Goal: Task Accomplishment & Management: Use online tool/utility

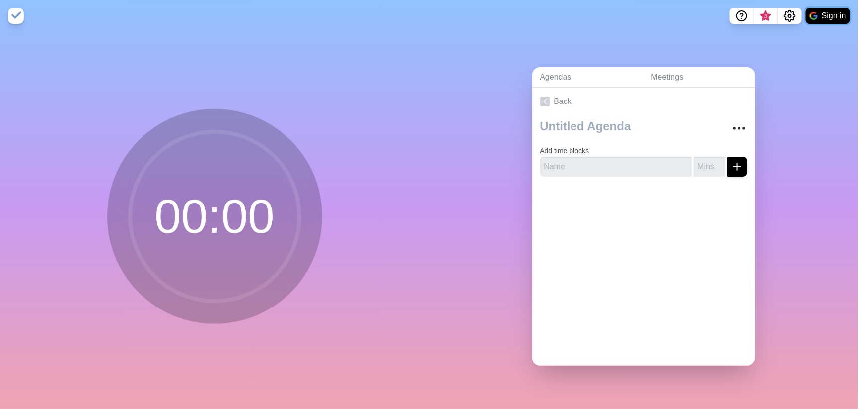
click at [830, 16] on button "Sign in" at bounding box center [827, 16] width 44 height 16
click at [540, 97] on icon at bounding box center [545, 102] width 10 height 10
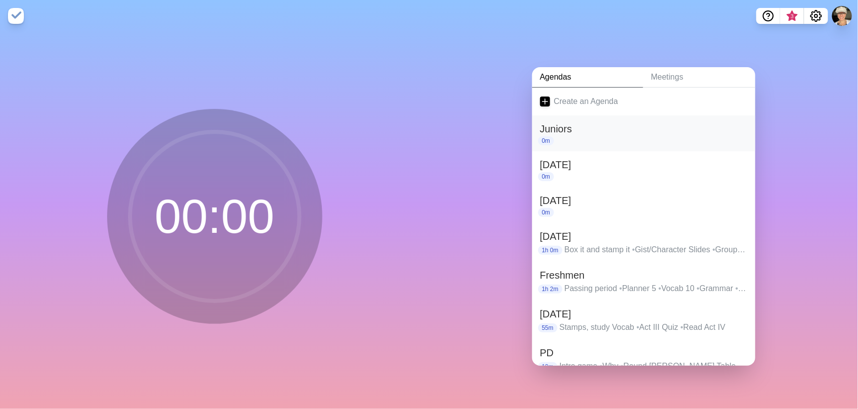
click at [706, 130] on h2 "Juniors" at bounding box center [643, 129] width 207 height 15
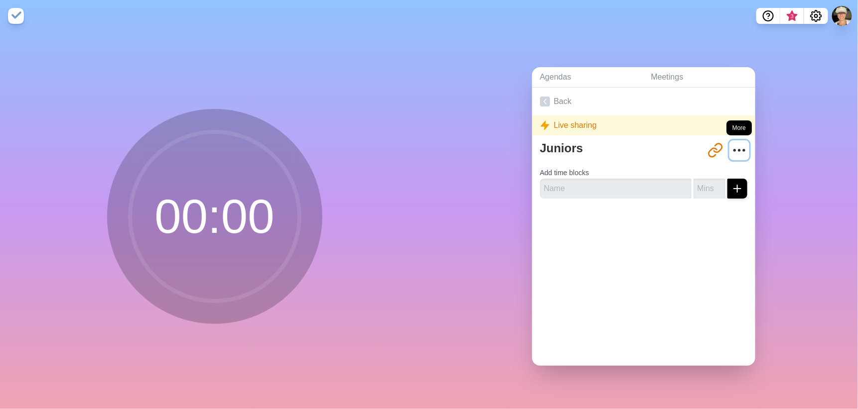
click at [731, 146] on icon "More" at bounding box center [739, 150] width 16 height 16
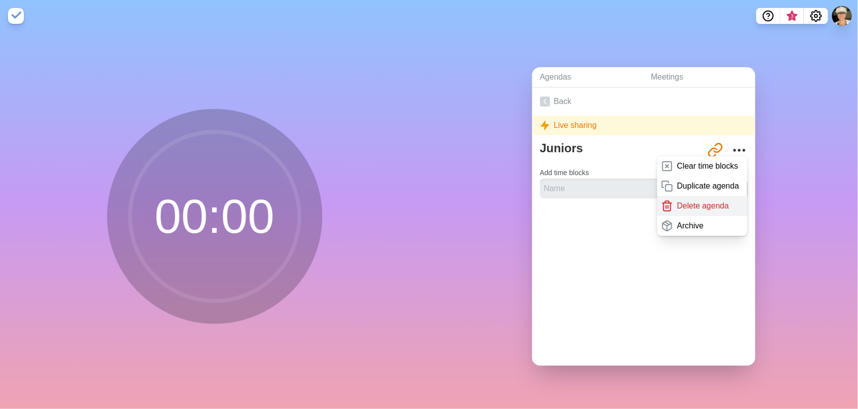
click at [702, 210] on div "Delete agenda" at bounding box center [702, 206] width 90 height 20
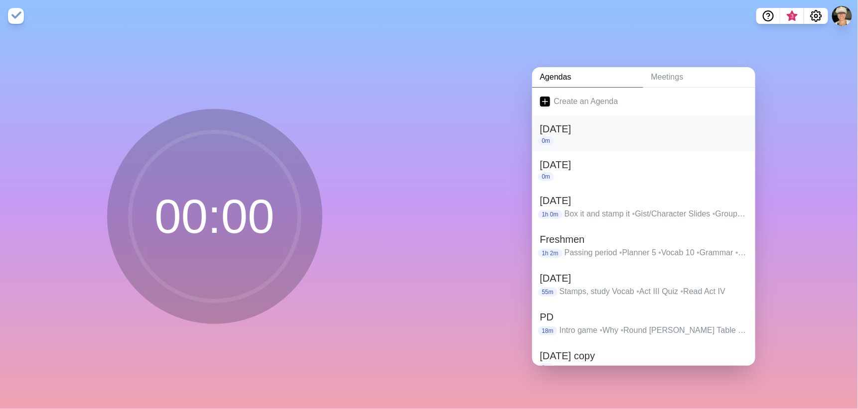
click at [732, 132] on h2 "Dec 18" at bounding box center [643, 129] width 207 height 15
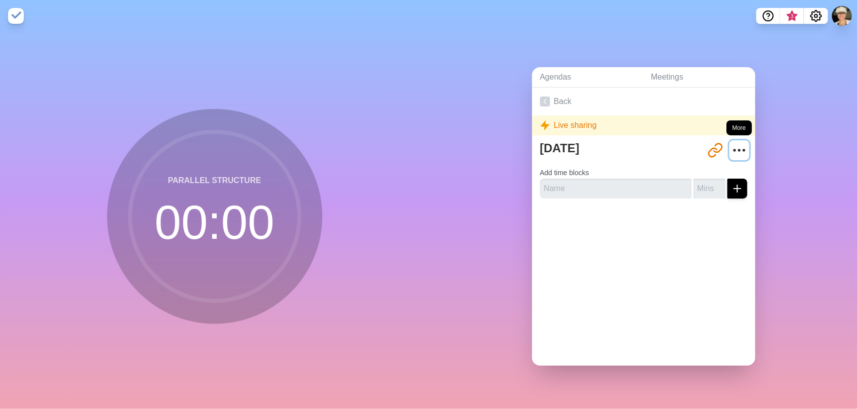
click at [738, 149] on circle "More" at bounding box center [738, 149] width 1 height 1
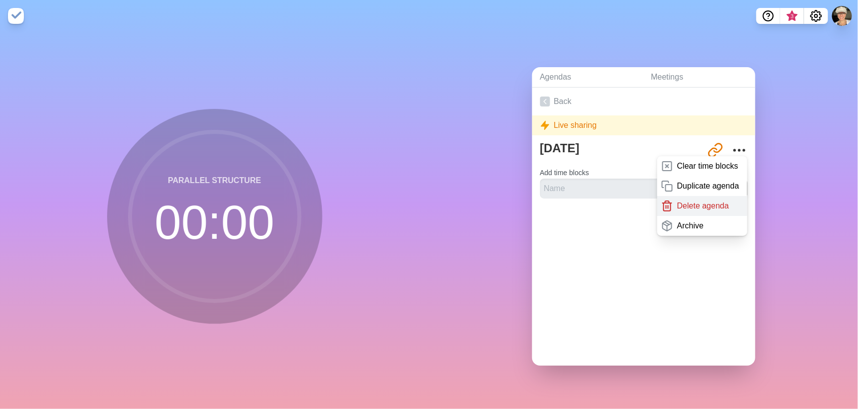
click at [714, 200] on p "Delete agenda" at bounding box center [703, 206] width 52 height 12
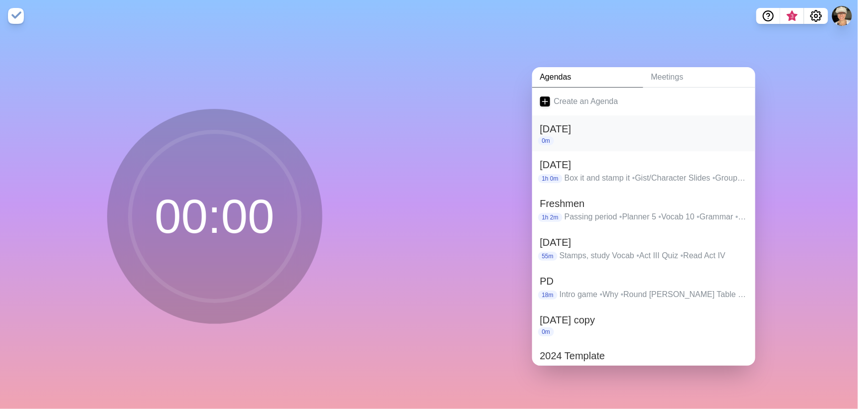
click at [731, 136] on div "0m" at bounding box center [643, 140] width 207 height 9
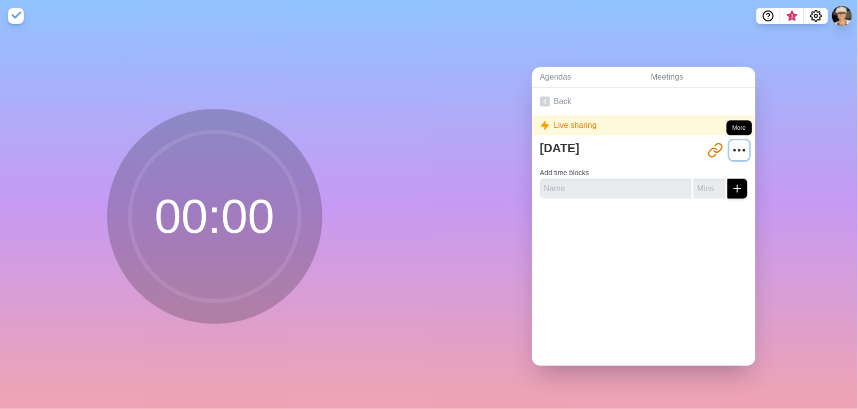
click at [738, 149] on circle "More" at bounding box center [738, 149] width 1 height 1
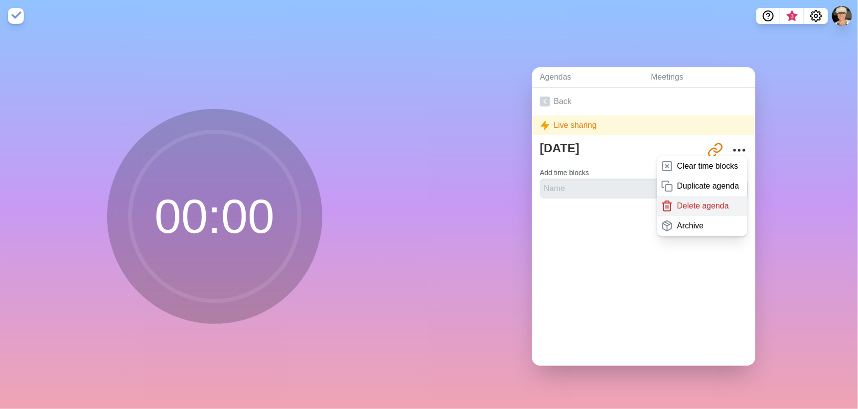
click at [726, 200] on div "Delete agenda" at bounding box center [702, 206] width 90 height 20
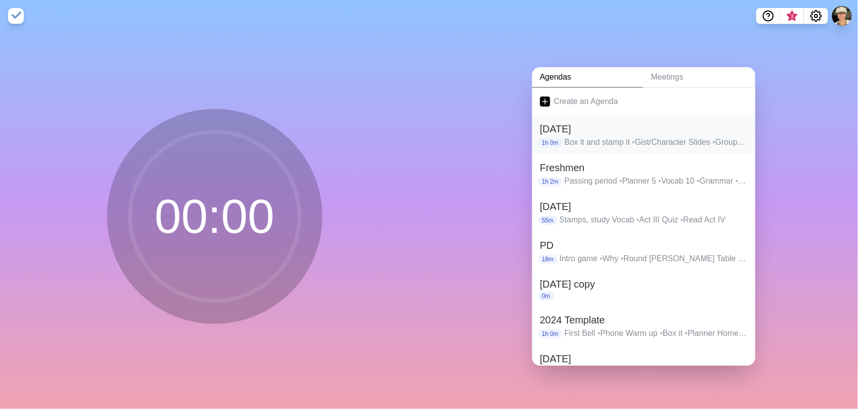
click at [735, 124] on h2 "Oct 17" at bounding box center [643, 129] width 207 height 15
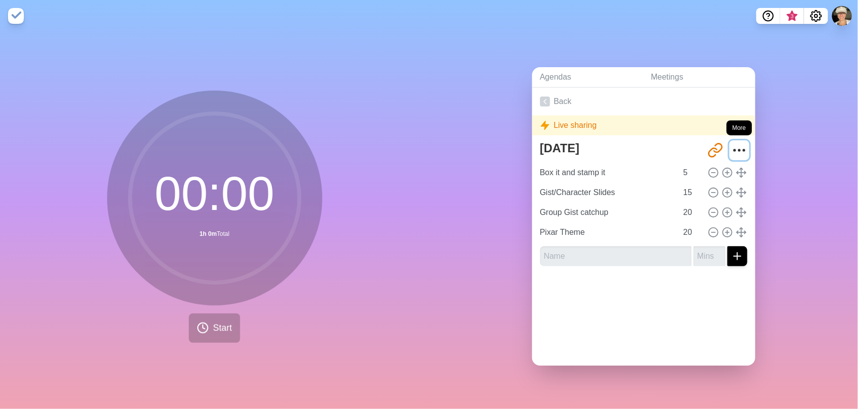
click at [738, 149] on circle "More" at bounding box center [738, 149] width 1 height 1
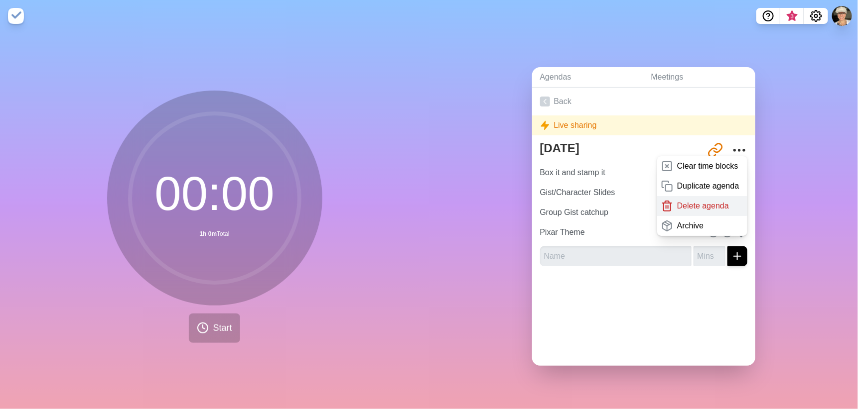
click at [720, 202] on div "Delete agenda" at bounding box center [702, 206] width 90 height 20
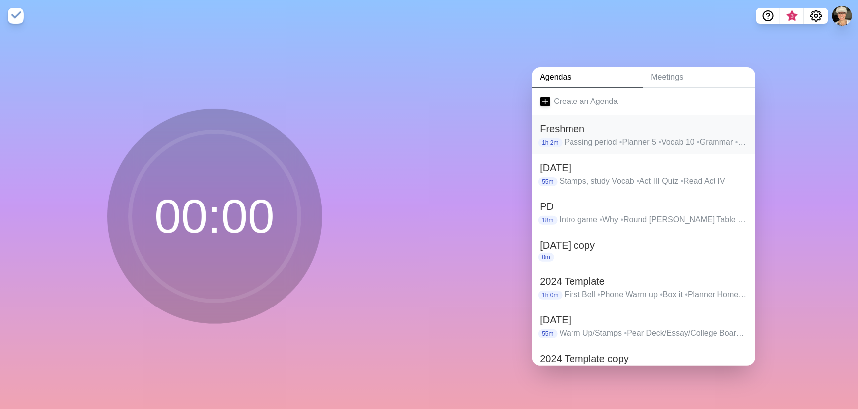
click at [727, 127] on h2 "Freshmen" at bounding box center [643, 129] width 207 height 15
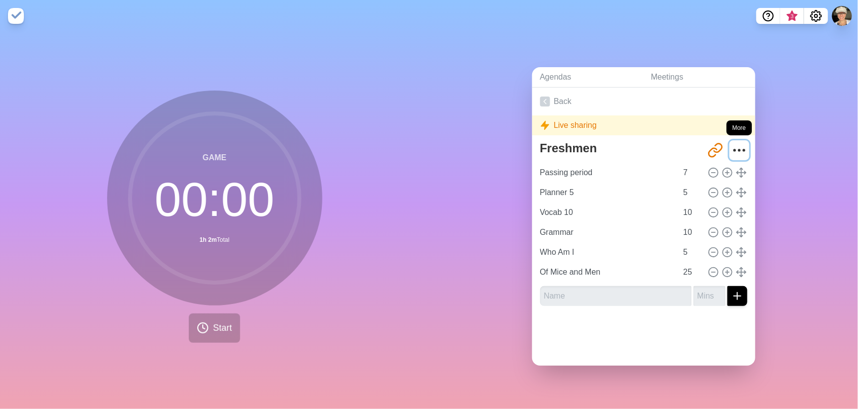
click at [743, 149] on circle "More" at bounding box center [743, 149] width 1 height 1
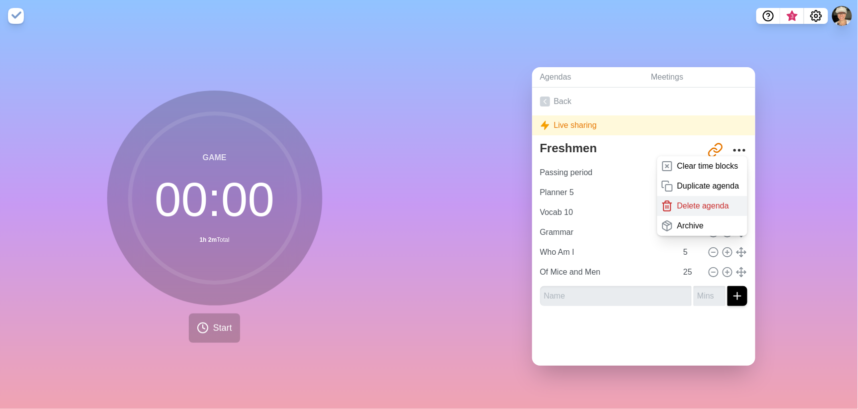
click at [719, 206] on div "Delete agenda" at bounding box center [702, 206] width 90 height 20
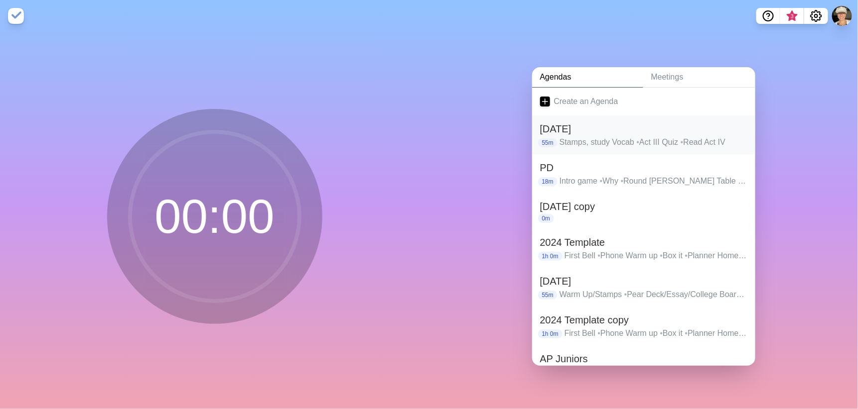
click at [735, 136] on p "Stamps, study Vocab • Act III Quiz • Read Act IV" at bounding box center [653, 142] width 188 height 12
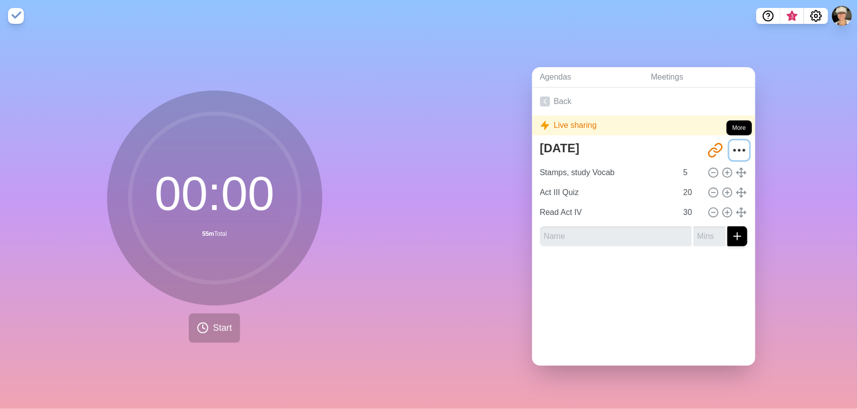
click at [731, 152] on icon "More" at bounding box center [739, 150] width 16 height 16
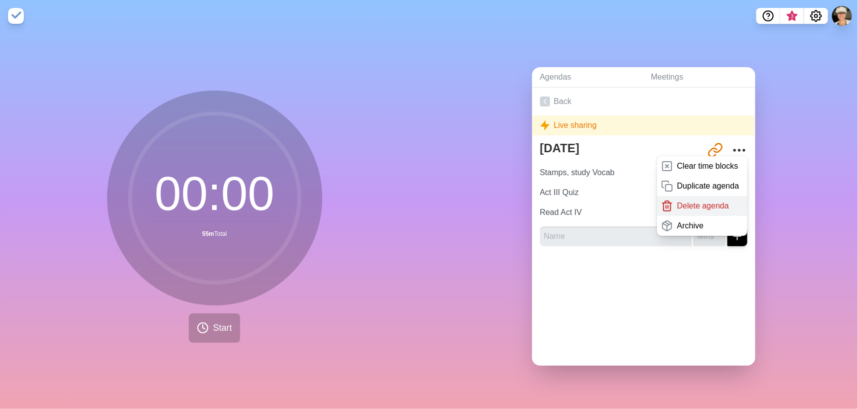
click at [715, 200] on p "Delete agenda" at bounding box center [703, 206] width 52 height 12
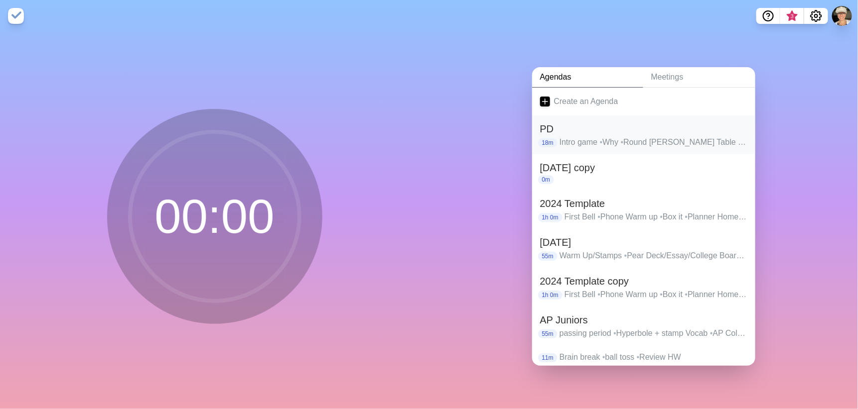
click at [734, 136] on p "Intro game • Why • Round Robin Table • Round Robin Talk" at bounding box center [653, 142] width 188 height 12
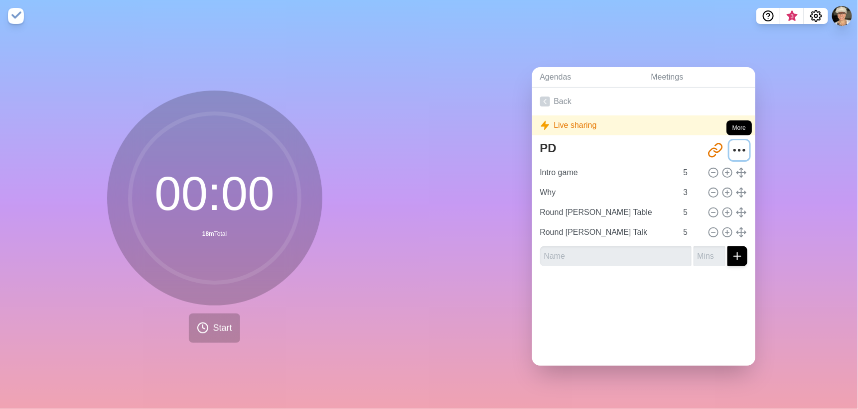
click at [733, 144] on icon "More" at bounding box center [739, 150] width 16 height 16
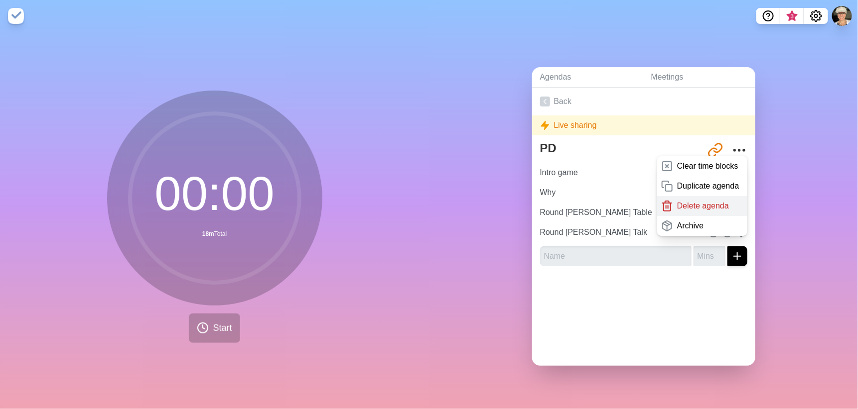
click at [706, 205] on p "Delete agenda" at bounding box center [703, 206] width 52 height 12
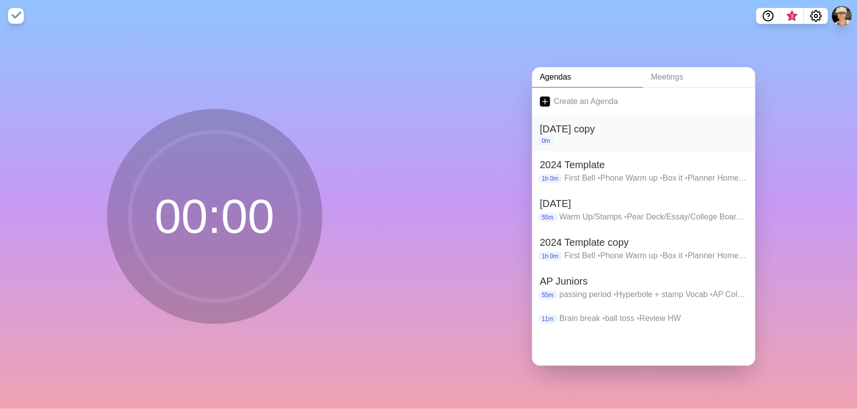
click at [732, 129] on h2 "Jan 10 copy" at bounding box center [643, 129] width 207 height 15
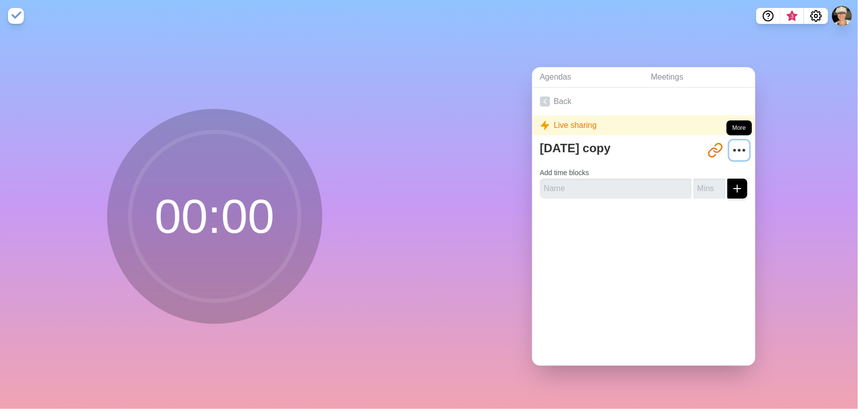
click at [736, 149] on button "More" at bounding box center [739, 150] width 20 height 20
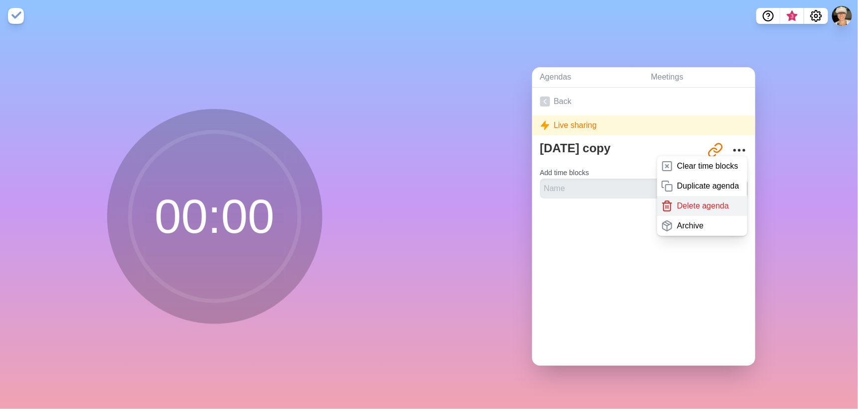
click at [706, 200] on p "Delete agenda" at bounding box center [703, 206] width 52 height 12
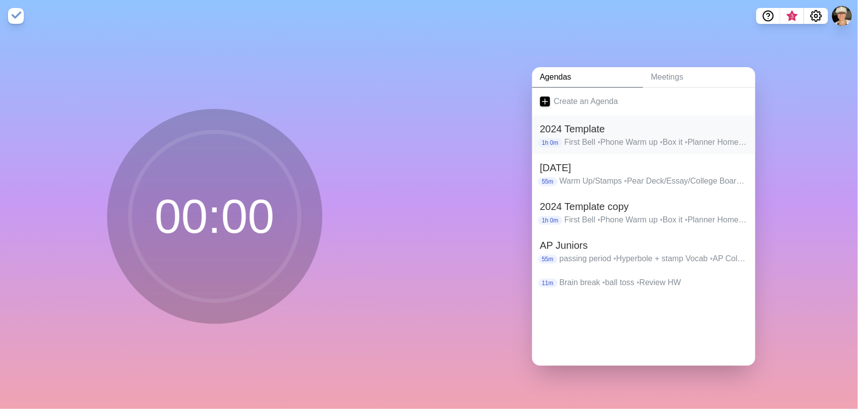
click at [729, 136] on p "First Bell • Phone Warm up • Box it • Planner Homework (Stamp) • Brain Break or…" at bounding box center [655, 142] width 183 height 12
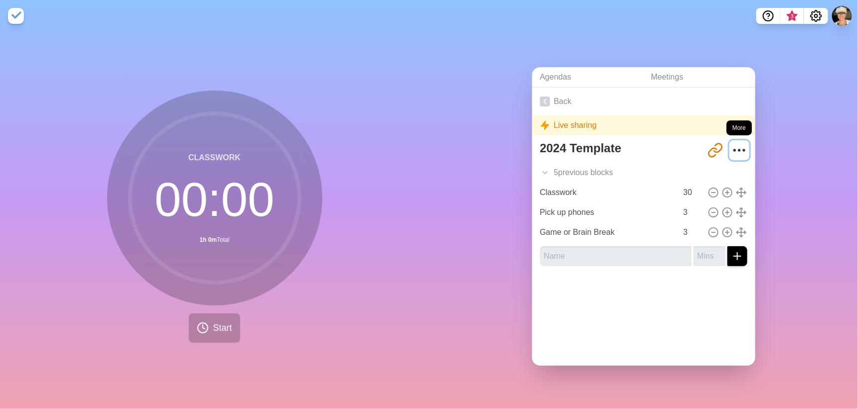
click at [733, 147] on icon "More" at bounding box center [739, 150] width 16 height 16
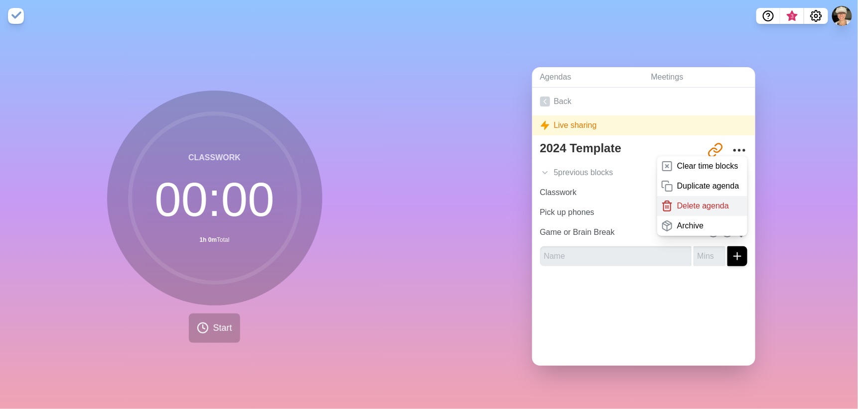
click at [713, 202] on p "Delete agenda" at bounding box center [703, 206] width 52 height 12
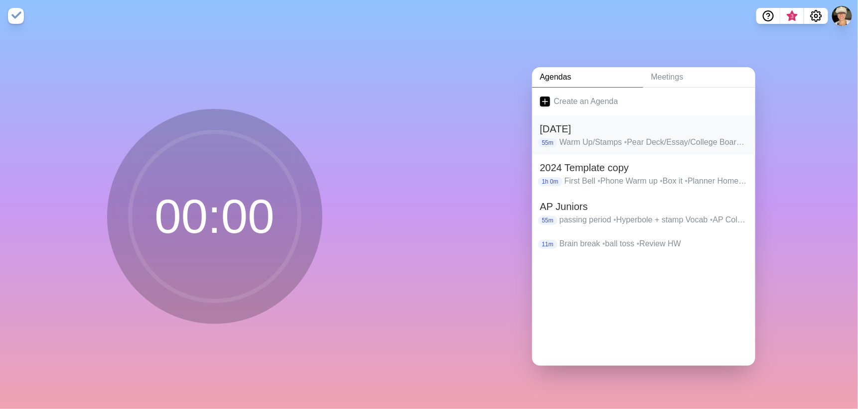
click at [727, 141] on p "Warm Up/Stamps • Pear Deck/Essay/College Board • Essay Peer edit and review • A…" at bounding box center [653, 142] width 188 height 12
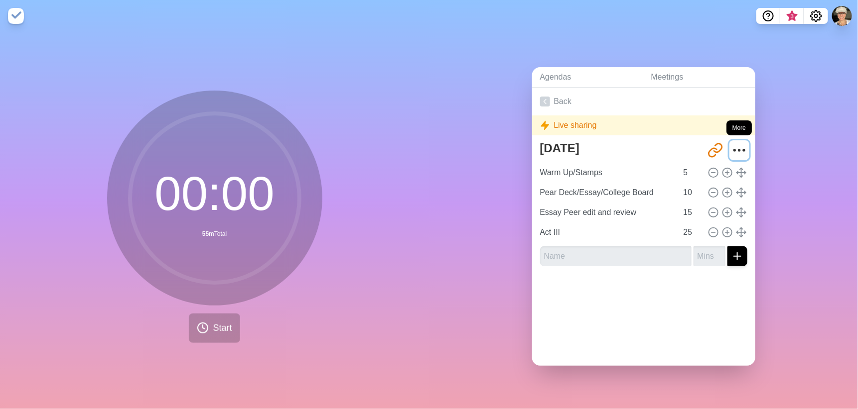
click at [731, 147] on icon "More" at bounding box center [739, 150] width 16 height 16
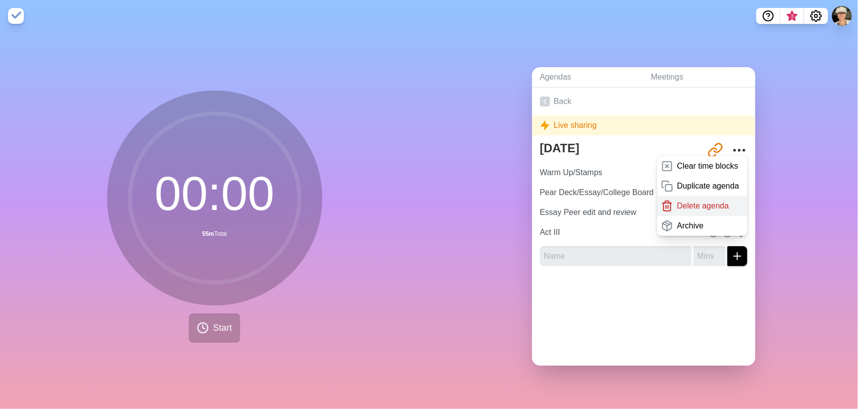
click at [709, 205] on p "Delete agenda" at bounding box center [703, 206] width 52 height 12
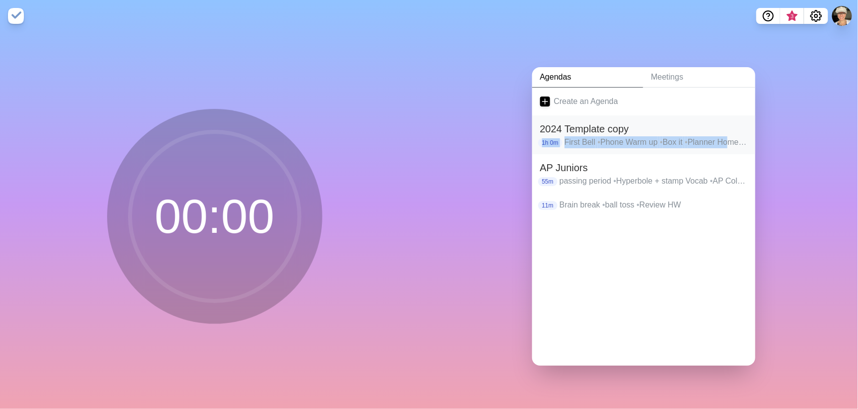
click at [728, 133] on div "2024 Template copy 1h 0m First Bell • Phone Warm up • Box it • Planner Homework…" at bounding box center [643, 135] width 223 height 39
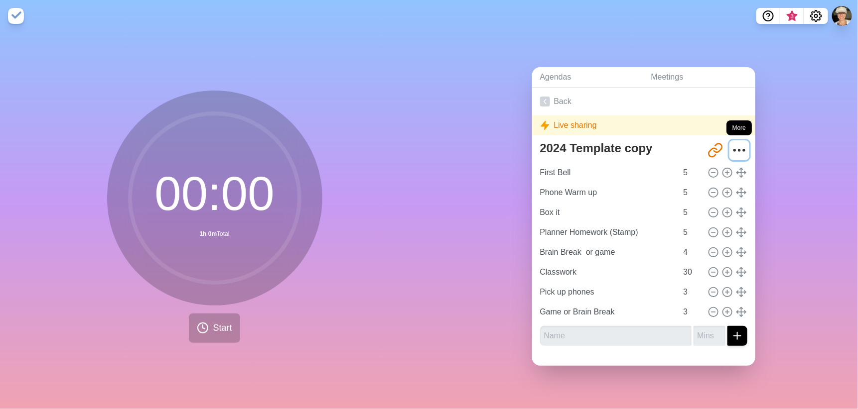
drag, startPoint x: 728, startPoint y: 133, endPoint x: 728, endPoint y: 145, distance: 11.5
click at [731, 145] on icon "More" at bounding box center [739, 150] width 16 height 16
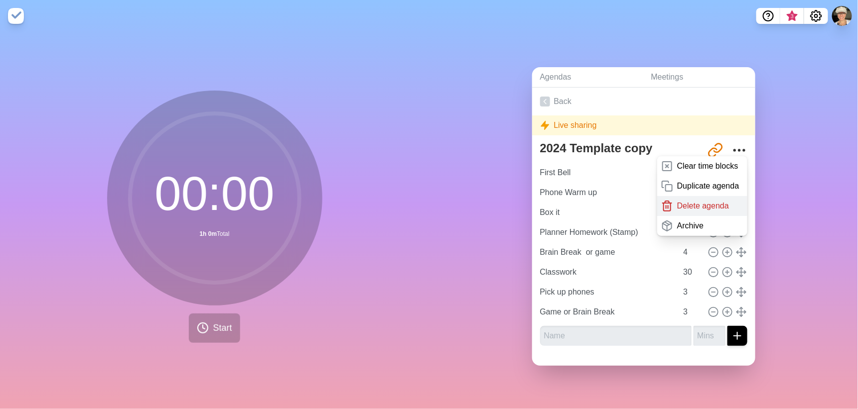
click at [711, 202] on p "Delete agenda" at bounding box center [703, 206] width 52 height 12
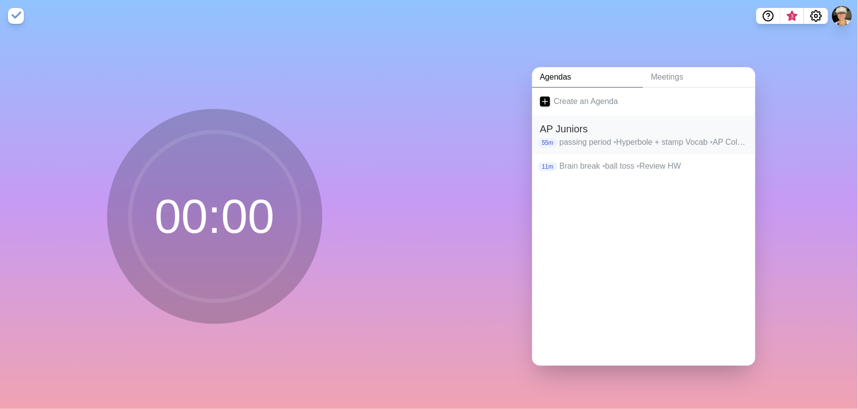
click at [718, 136] on p "passing period • Hyperbole + stamp Vocab • AP Collegeboard finish • Game • Team…" at bounding box center [653, 142] width 188 height 12
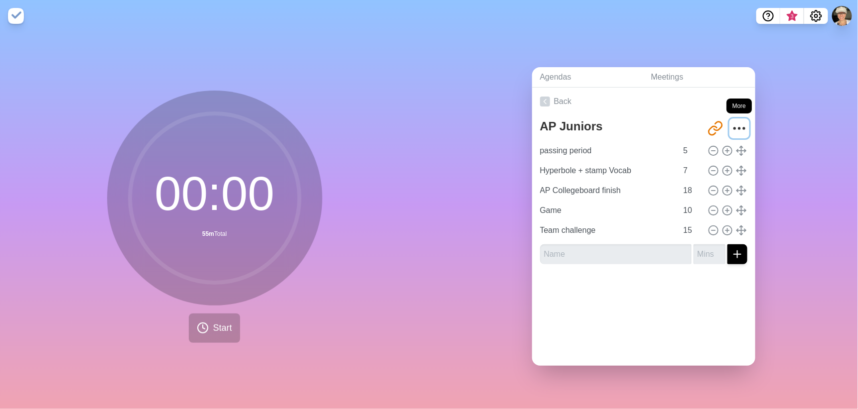
click at [733, 126] on icon "More" at bounding box center [739, 129] width 16 height 16
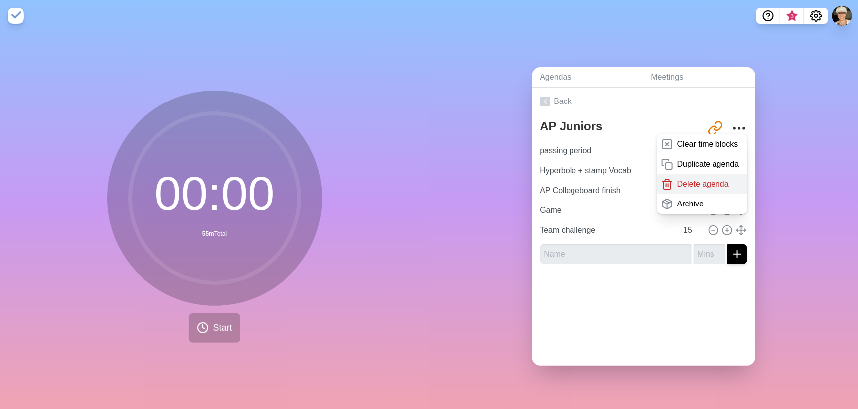
click at [725, 187] on div "Delete agenda" at bounding box center [702, 184] width 90 height 20
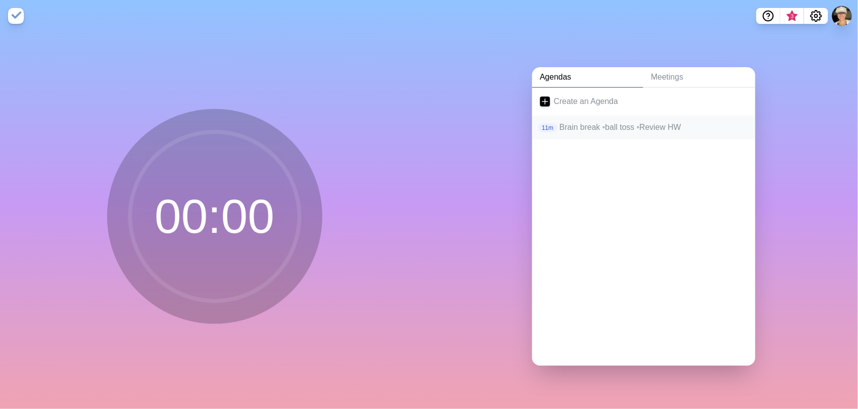
click at [715, 130] on div "11m Brain break • ball toss • Review HW" at bounding box center [643, 128] width 223 height 24
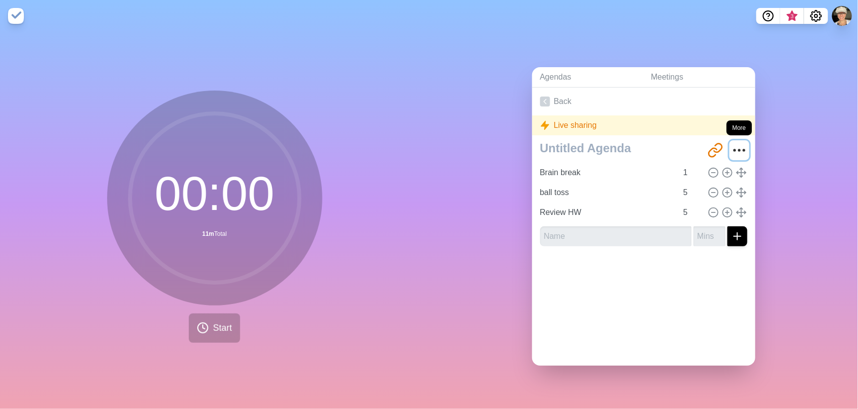
click at [731, 144] on icon "More" at bounding box center [739, 150] width 16 height 16
click at [731, 145] on icon "More" at bounding box center [739, 150] width 16 height 16
click at [731, 144] on icon "More" at bounding box center [739, 150] width 16 height 16
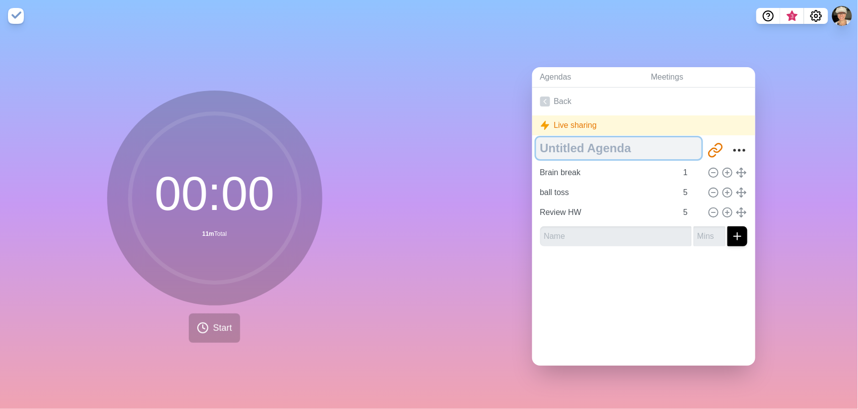
click at [590, 144] on textarea at bounding box center [618, 148] width 165 height 22
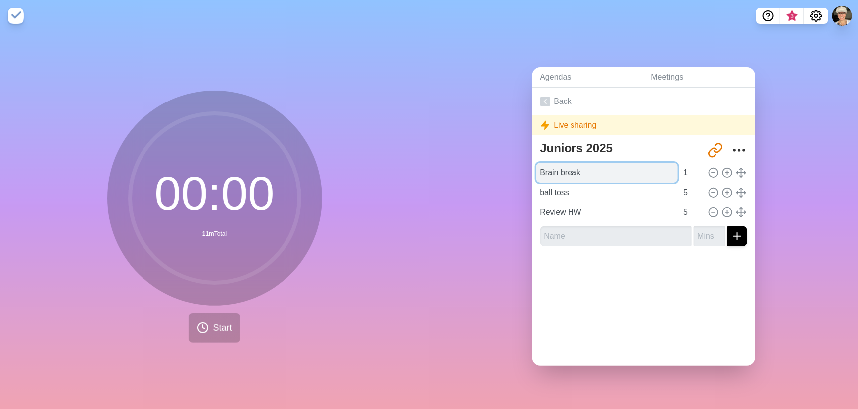
click at [597, 163] on input "Brain break" at bounding box center [606, 173] width 141 height 20
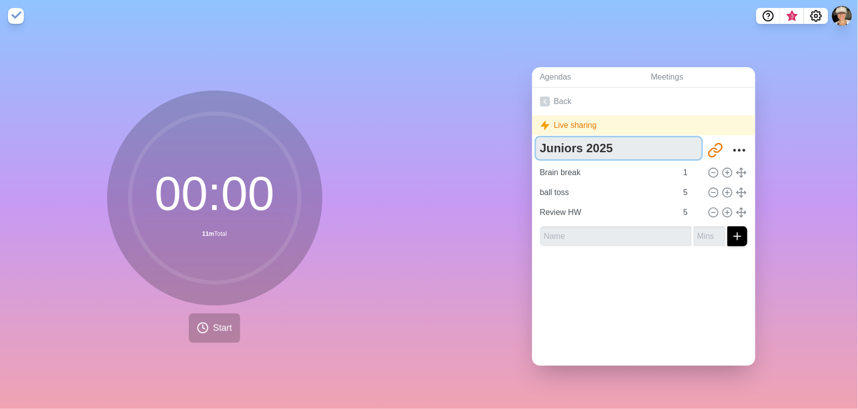
drag, startPoint x: 574, startPoint y: 144, endPoint x: 427, endPoint y: 132, distance: 147.4
click at [427, 132] on div "00 : 00 11m Total Start Agendas Meetings Back Live sharing Juniors 2025 http://…" at bounding box center [429, 220] width 858 height 377
type textarea "Class 2025"
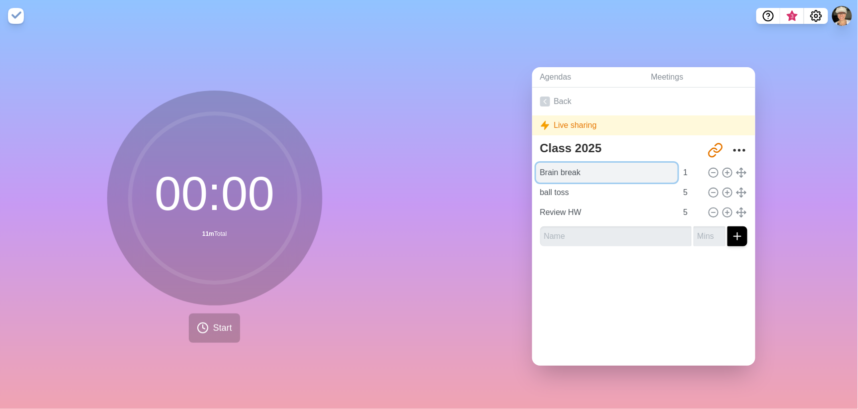
click at [581, 168] on input "Brain break" at bounding box center [606, 173] width 141 height 20
drag, startPoint x: 581, startPoint y: 168, endPoint x: 390, endPoint y: 156, distance: 191.6
click at [390, 156] on div "00 : 00 11m Total Start Agendas Meetings Back Live sharing Class 2025 http://ti…" at bounding box center [429, 220] width 858 height 377
type input "Passing Period"
click at [686, 164] on input "2" at bounding box center [691, 173] width 24 height 20
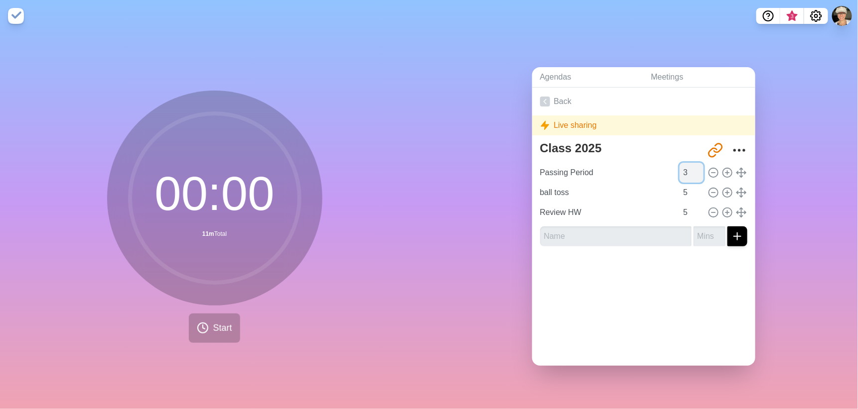
click at [686, 164] on input "3" at bounding box center [691, 173] width 24 height 20
click at [686, 164] on input "4" at bounding box center [691, 173] width 24 height 20
type input "5"
click at [686, 163] on input "5" at bounding box center [691, 173] width 24 height 20
click at [618, 192] on input "ball toss" at bounding box center [606, 193] width 141 height 20
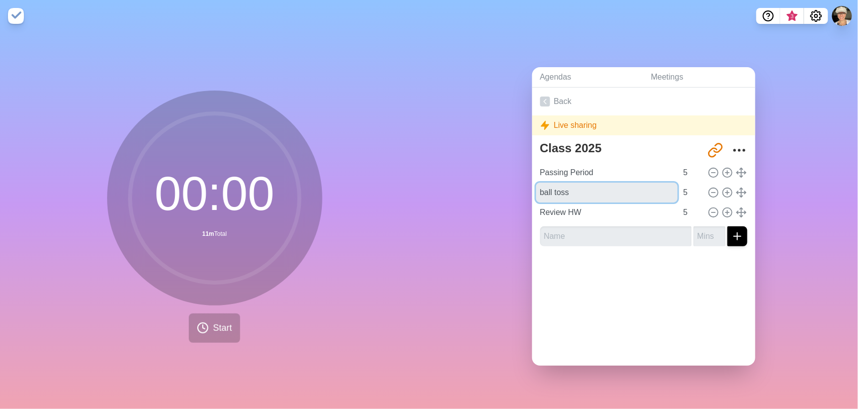
click at [415, 166] on div "00 : 00 11m Total Start Agendas Meetings Back Live sharing Class 2025 http://ti…" at bounding box center [429, 220] width 858 height 377
type input "Warm Up"
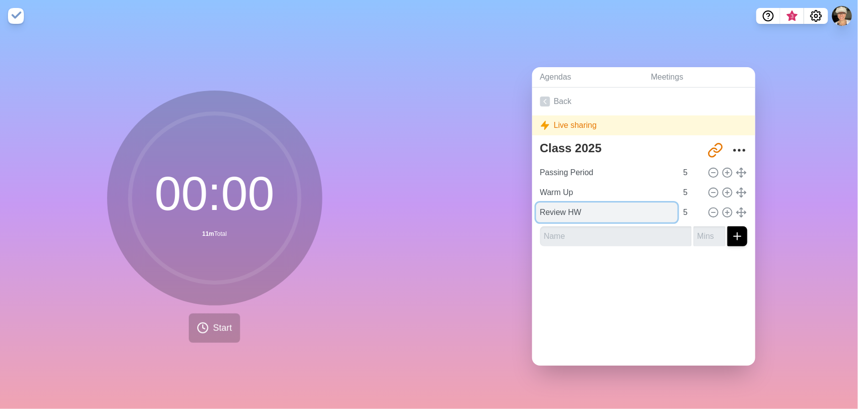
click at [586, 206] on input "Review HW" at bounding box center [606, 213] width 141 height 20
drag, startPoint x: 586, startPoint y: 206, endPoint x: 394, endPoint y: 208, distance: 192.2
click at [394, 208] on div "00 : 00 11m Total Start Agendas Meetings Back Live sharing Class 2025 http://ti…" at bounding box center [429, 220] width 858 height 377
type input "V"
type input "Stamp/Review"
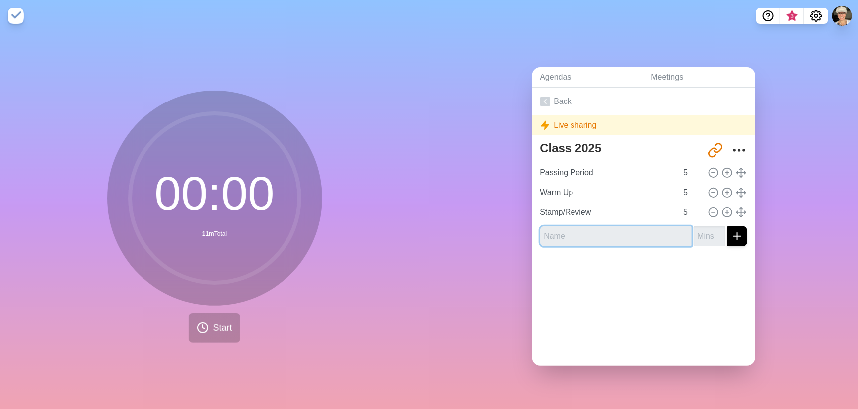
click at [565, 236] on input "text" at bounding box center [615, 237] width 151 height 20
type input "Lesson"
click at [694, 230] on input "number" at bounding box center [709, 237] width 32 height 20
type input "15"
click at [731, 233] on icon "submit" at bounding box center [737, 237] width 12 height 12
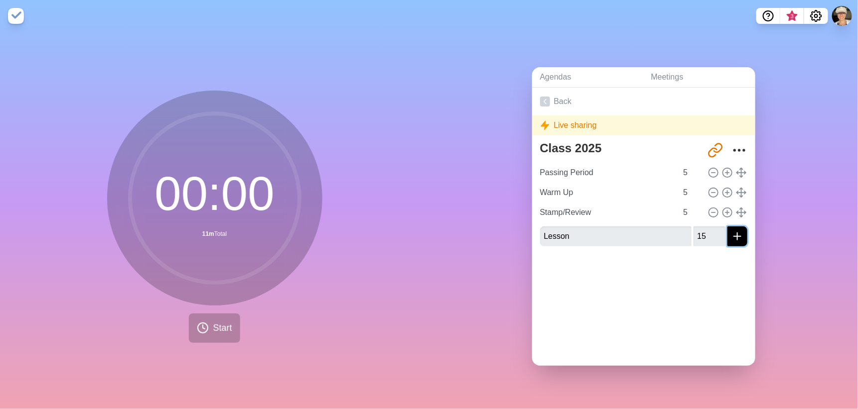
click at [731, 231] on icon "submit" at bounding box center [737, 237] width 12 height 12
click at [731, 234] on icon "submit" at bounding box center [737, 237] width 12 height 12
click at [618, 231] on input "Lesson" at bounding box center [615, 237] width 151 height 20
click at [597, 238] on input "Lesson" at bounding box center [615, 237] width 151 height 20
drag, startPoint x: 594, startPoint y: 238, endPoint x: 482, endPoint y: 232, distance: 111.7
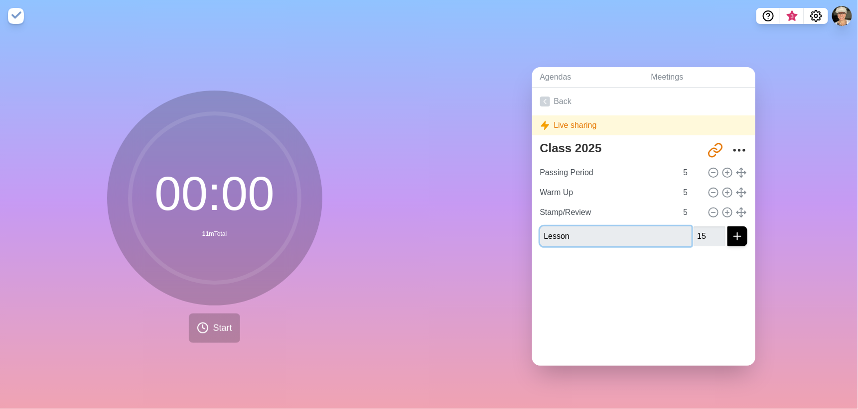
click at [482, 232] on div "Agendas Meetings Back Live sharing Class 2025 http://timeblocks.co/-O4uwbKbMFlQ…" at bounding box center [643, 220] width 429 height 377
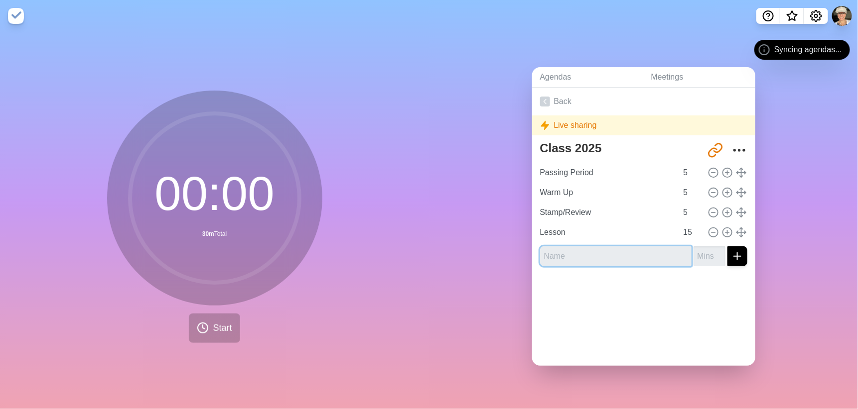
click at [592, 252] on input "text" at bounding box center [615, 257] width 151 height 20
type input "game"
type input "5"
click at [727, 247] on button "submit" at bounding box center [737, 257] width 20 height 20
drag, startPoint x: 689, startPoint y: 253, endPoint x: 664, endPoint y: 254, distance: 24.4
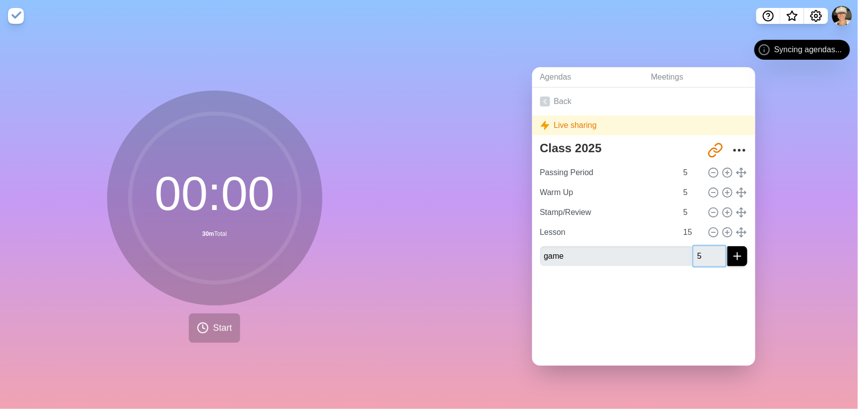
click at [664, 254] on div "game 5" at bounding box center [643, 257] width 207 height 20
type input "8"
click at [731, 250] on icon "submit" at bounding box center [737, 256] width 12 height 12
click at [731, 252] on icon "submit" at bounding box center [737, 256] width 12 height 12
click at [731, 253] on icon "submit" at bounding box center [737, 256] width 12 height 12
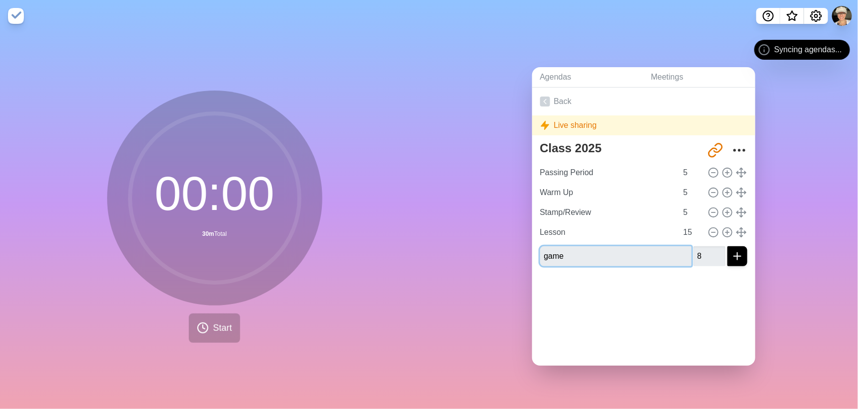
click at [640, 251] on input "game" at bounding box center [615, 257] width 151 height 20
click at [722, 231] on circle at bounding box center [726, 232] width 9 height 9
click at [722, 232] on icon at bounding box center [727, 232] width 11 height 11
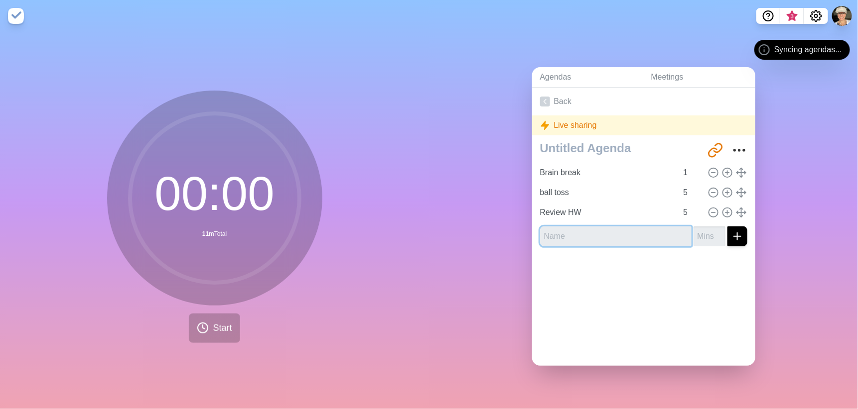
click at [573, 235] on input "text" at bounding box center [615, 237] width 151 height 20
type input "game"
click at [810, 15] on icon "Settings" at bounding box center [815, 15] width 11 height 11
click at [809, 15] on button "Settings" at bounding box center [816, 16] width 24 height 16
click at [770, 48] on icon at bounding box center [764, 50] width 12 height 12
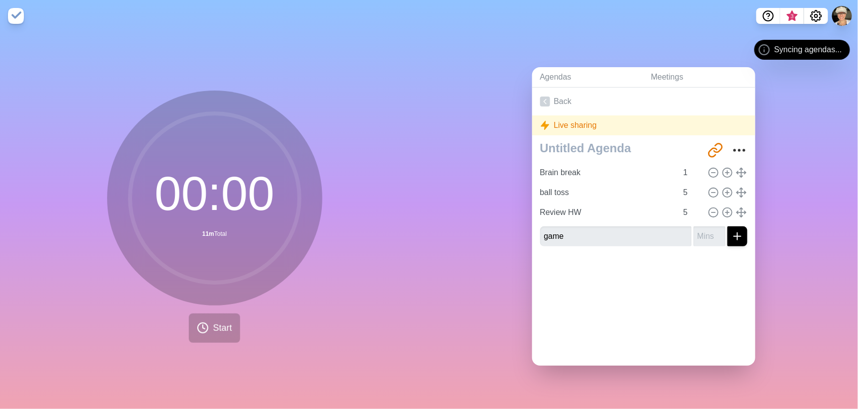
click at [819, 49] on span "Syncing agendas..." at bounding box center [808, 50] width 68 height 12
click at [634, 128] on div "Live sharing" at bounding box center [643, 126] width 223 height 20
click at [638, 126] on div "Live sharing" at bounding box center [643, 126] width 223 height 20
click at [676, 117] on div "Live sharing" at bounding box center [643, 126] width 223 height 20
click at [818, 45] on span "Syncing agendas..." at bounding box center [808, 50] width 68 height 12
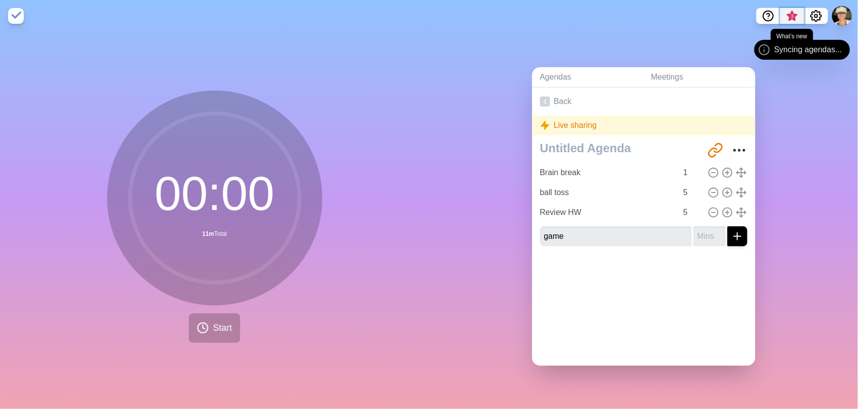
click at [793, 16] on span "3" at bounding box center [792, 16] width 8 height 8
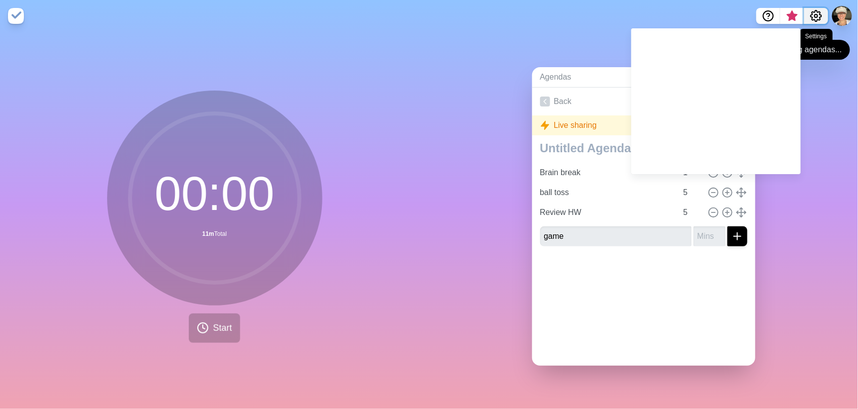
click at [814, 15] on icon "Settings" at bounding box center [816, 16] width 12 height 12
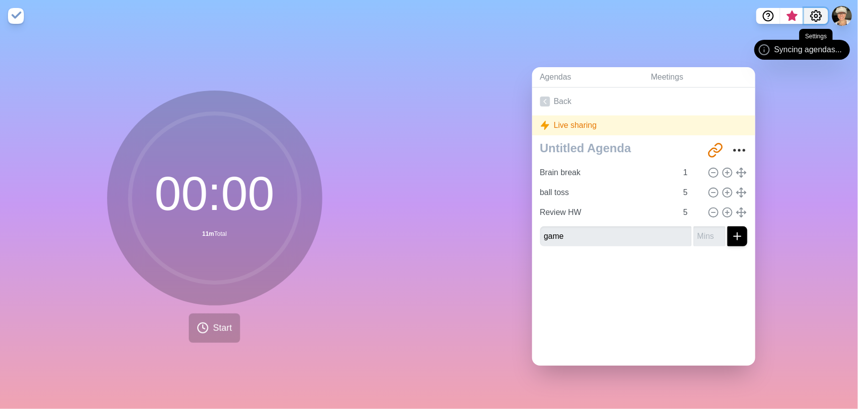
click at [814, 15] on icon "Settings" at bounding box center [816, 16] width 12 height 12
click at [813, 38] on div "Agendas Meetings Back Live sharing [URL][DOMAIN_NAME] Brain break 1 ball toss 5…" at bounding box center [643, 220] width 429 height 377
click at [816, 13] on icon "Settings" at bounding box center [816, 16] width 12 height 12
click at [816, 12] on icon "Settings" at bounding box center [816, 16] width 12 height 12
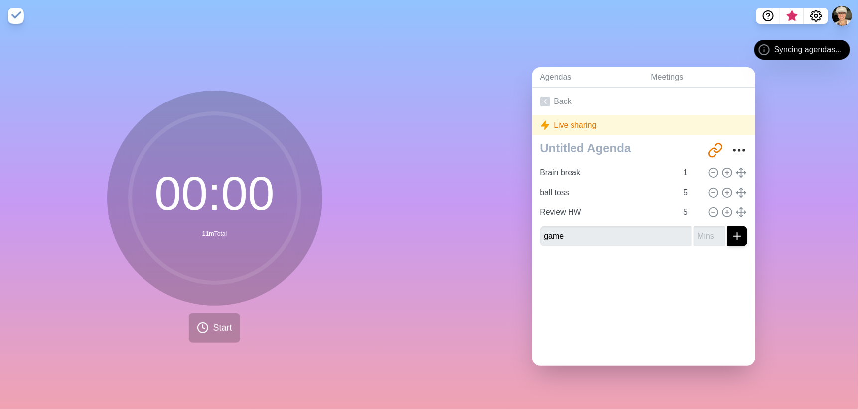
click at [772, 174] on div "Agendas Meetings Back Live sharing [URL][DOMAIN_NAME] Brain break 1 ball toss 5…" at bounding box center [643, 220] width 429 height 377
click at [807, 56] on div "Syncing agendas..." at bounding box center [802, 50] width 96 height 20
click at [544, 98] on icon at bounding box center [545, 102] width 10 height 10
click at [776, 43] on div "Syncing agendas..." at bounding box center [802, 50] width 96 height 20
click at [770, 50] on icon at bounding box center [764, 50] width 12 height 12
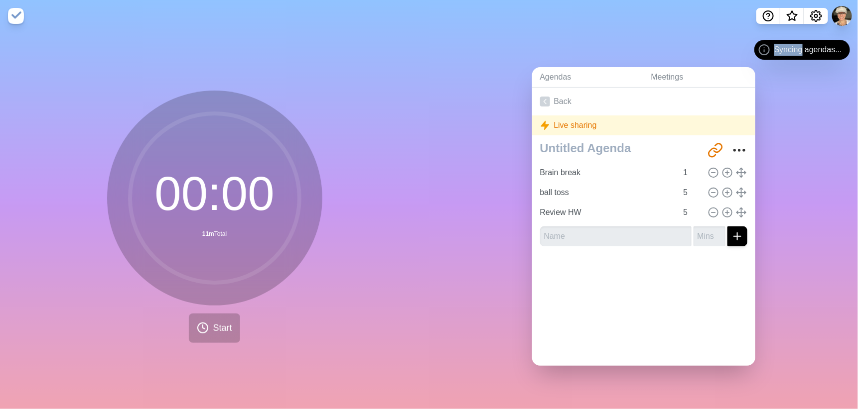
click at [770, 51] on icon at bounding box center [764, 50] width 12 height 12
drag, startPoint x: 771, startPoint y: 51, endPoint x: 799, endPoint y: 87, distance: 45.8
click at [799, 87] on div "Agendas Meetings Back Live sharing http://timeblocks.co/-O4uwbKbMFlQ2w9qqueO Br…" at bounding box center [643, 220] width 429 height 377
click at [804, 57] on div "Syncing agendas..." at bounding box center [802, 50] width 96 height 20
click at [805, 53] on span "Syncing agendas..." at bounding box center [808, 50] width 68 height 12
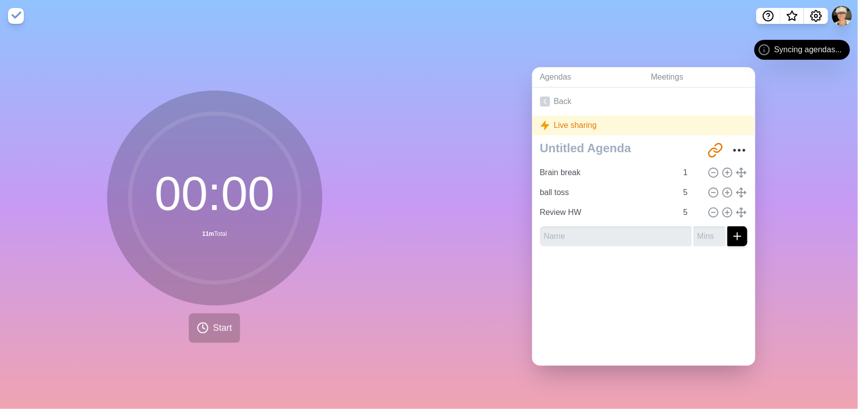
drag, startPoint x: 806, startPoint y: 51, endPoint x: 809, endPoint y: 43, distance: 8.5
click at [807, 49] on span "Syncing agendas..." at bounding box center [808, 50] width 68 height 12
click at [809, 43] on div "Syncing agendas..." at bounding box center [802, 50] width 96 height 20
click at [816, 12] on icon "Settings" at bounding box center [816, 16] width 12 height 12
click at [786, 15] on span "What’s new" at bounding box center [792, 18] width 16 height 21
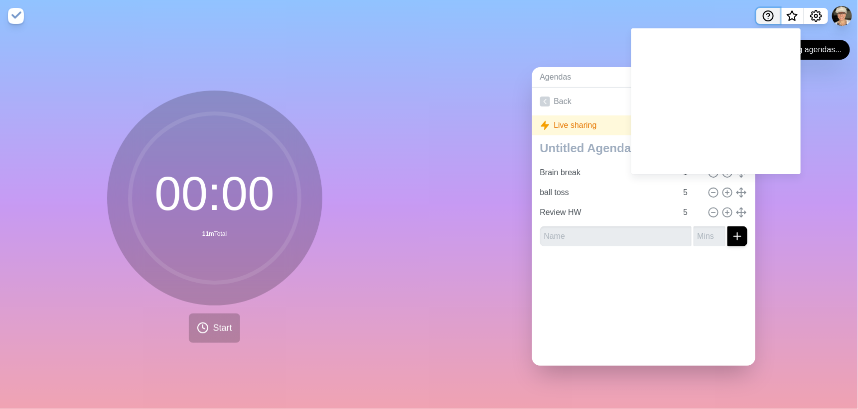
click at [770, 18] on icon "Help" at bounding box center [768, 16] width 12 height 12
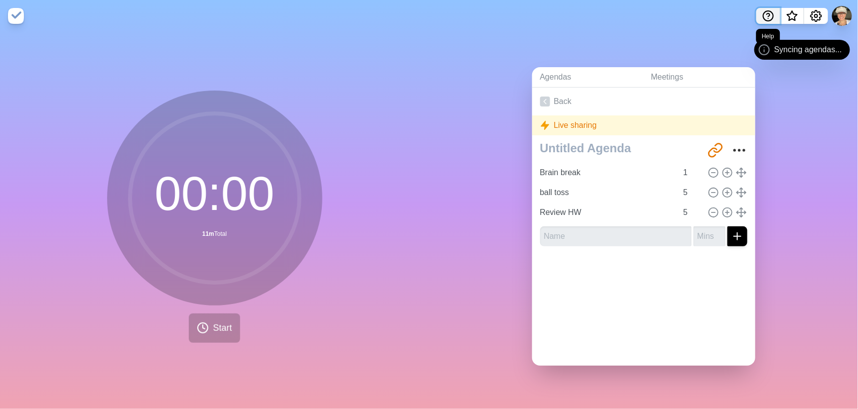
click at [770, 18] on icon "Help" at bounding box center [768, 16] width 12 height 12
drag, startPoint x: -2, startPoint y: 225, endPoint x: 0, endPoint y: 288, distance: 63.3
click at [0, 288] on html "Syncing agendas... 00 : 00 11m Total Start Agendas Meetings Back Live sharing h…" at bounding box center [429, 204] width 858 height 409
click at [784, 49] on span "Syncing agendas..." at bounding box center [808, 50] width 68 height 12
